Goal: Find specific page/section: Find specific page/section

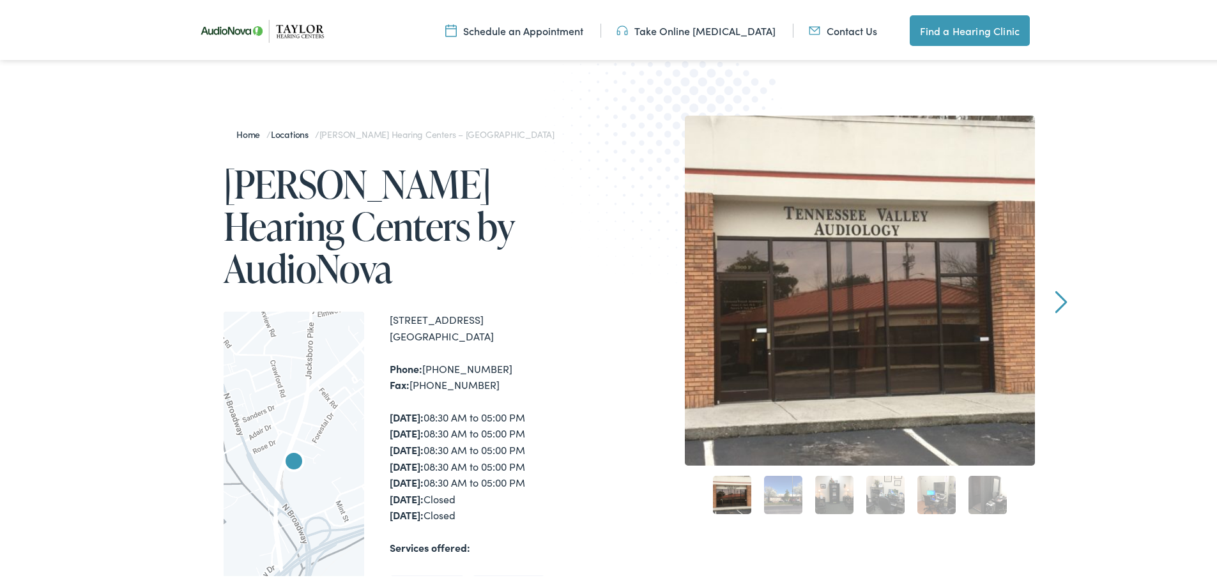
scroll to position [64, 0]
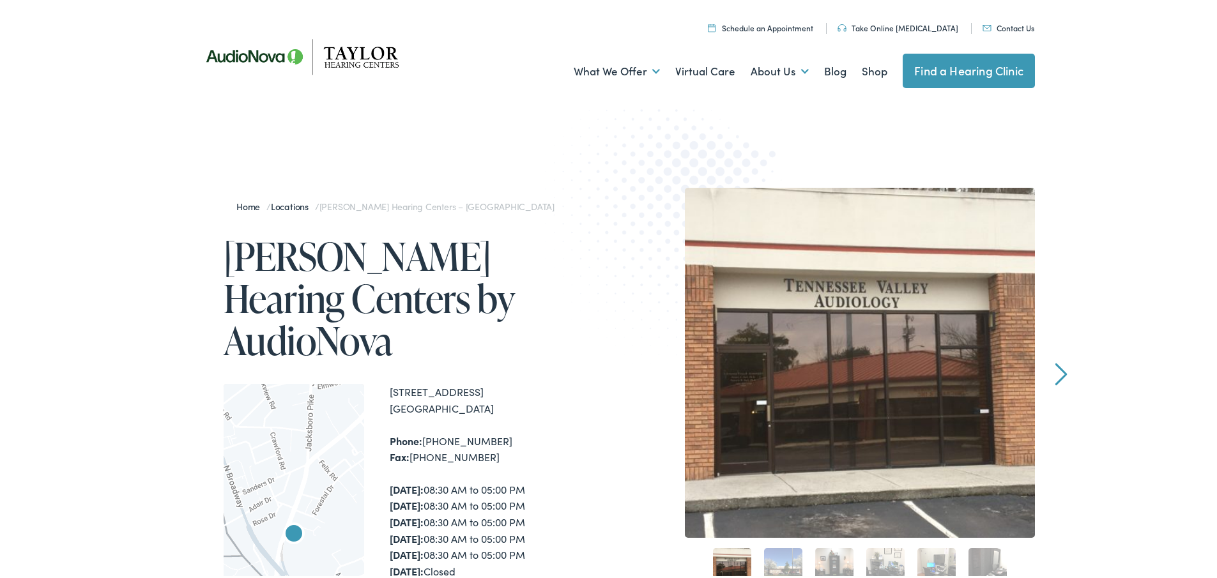
click at [1057, 373] on link "Next" at bounding box center [1062, 371] width 12 height 23
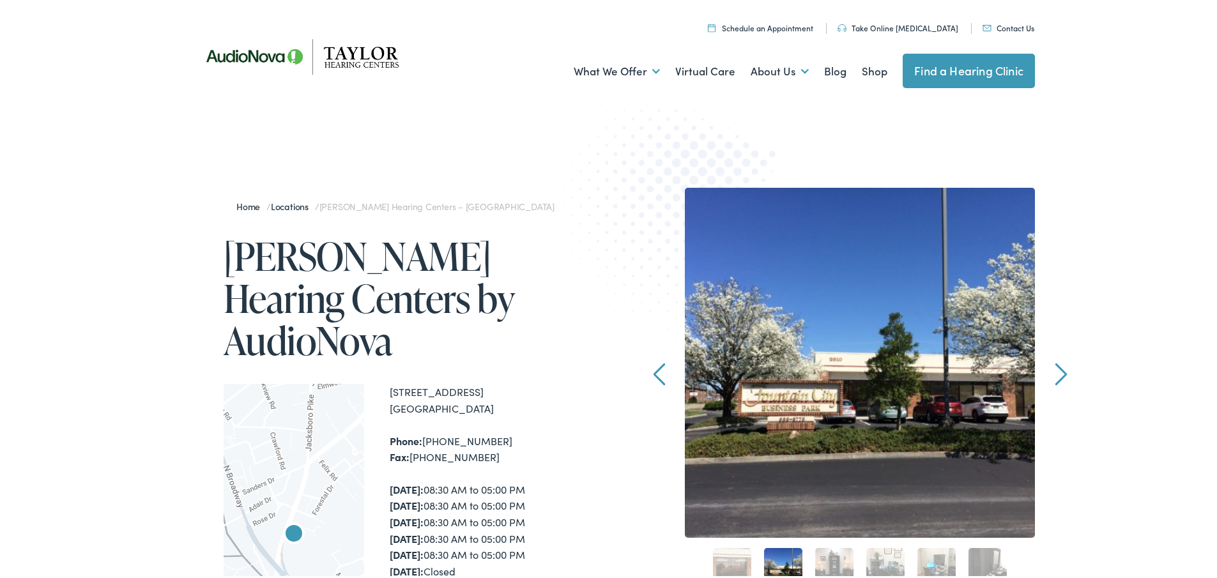
click at [1059, 373] on link "Next" at bounding box center [1062, 371] width 12 height 23
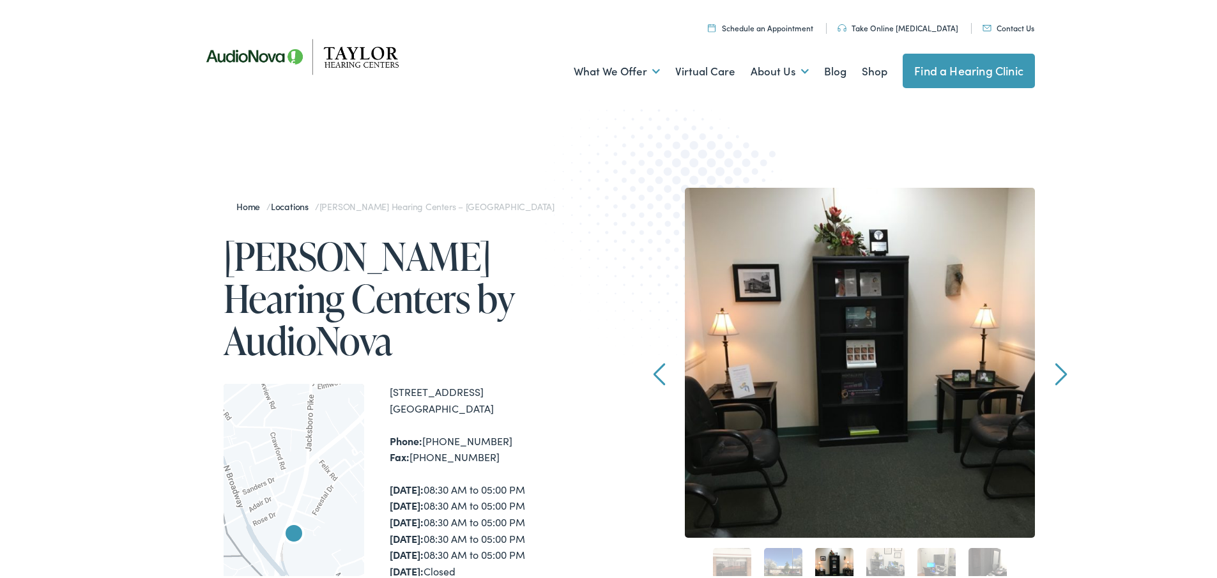
click at [1059, 373] on link "Next" at bounding box center [1062, 371] width 12 height 23
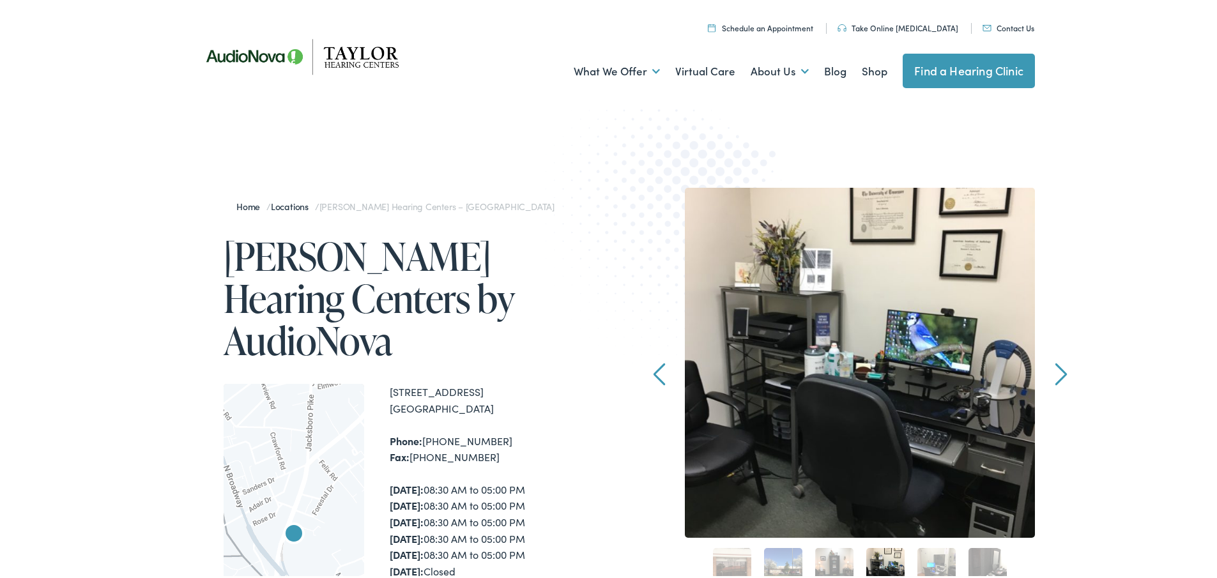
click at [1059, 373] on link "Next" at bounding box center [1062, 371] width 12 height 23
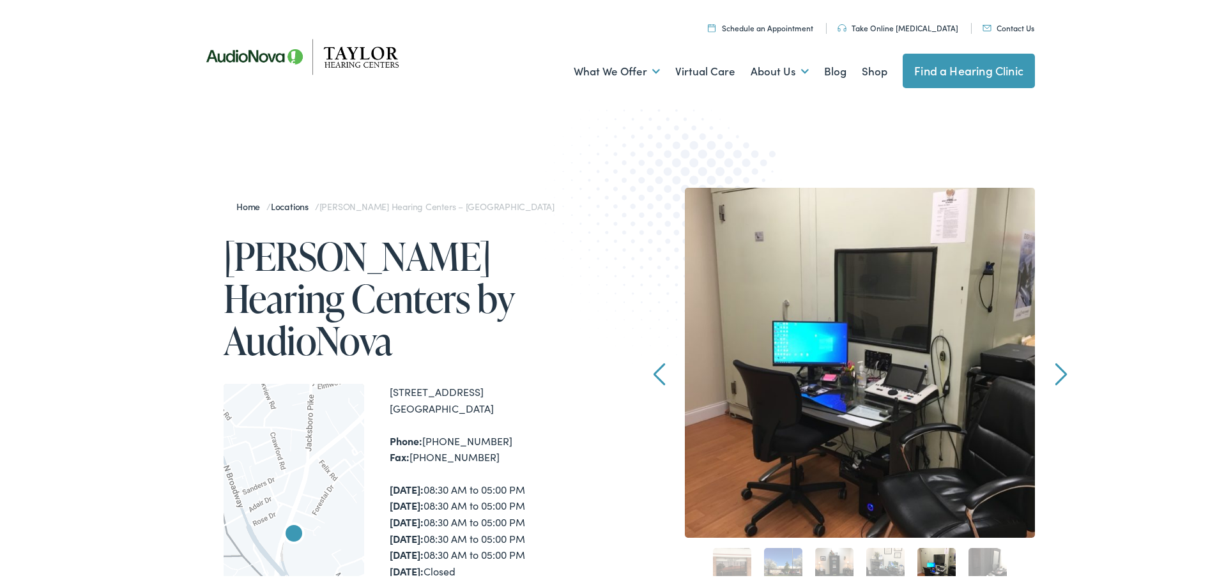
click at [1059, 373] on link "Next" at bounding box center [1062, 371] width 12 height 23
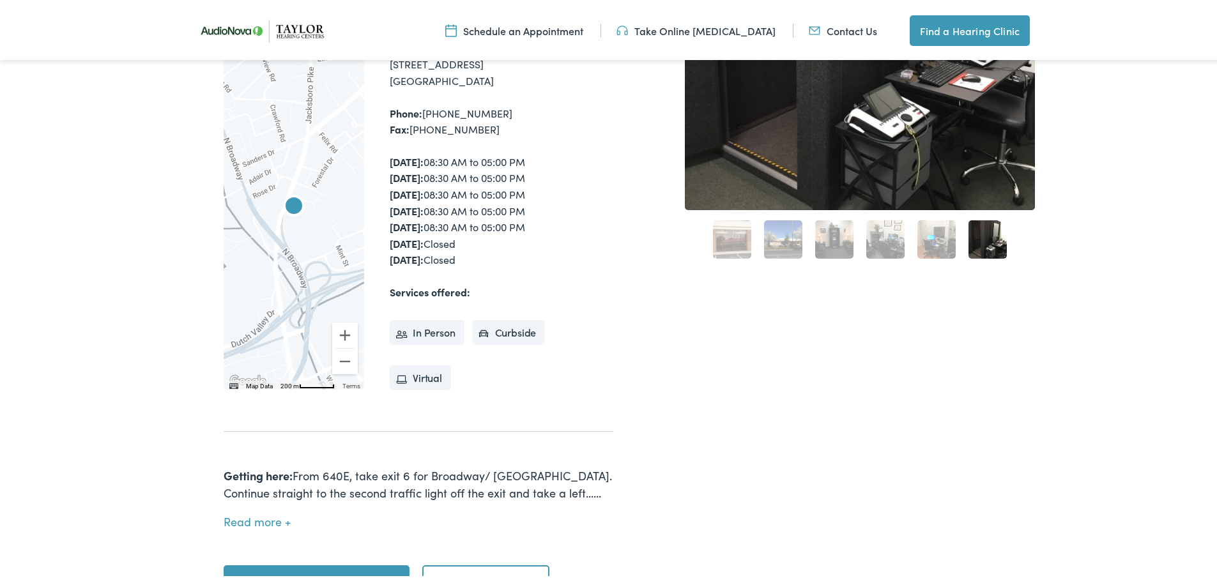
scroll to position [447, 0]
